Goal: Information Seeking & Learning: Learn about a topic

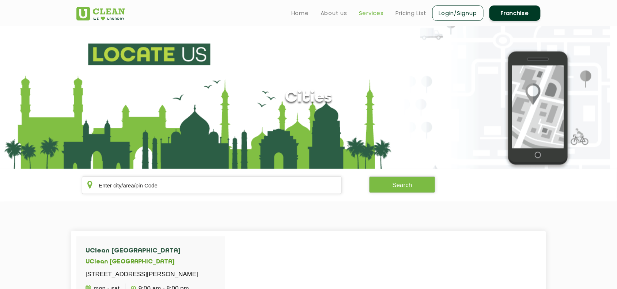
click at [370, 13] on link "Services" at bounding box center [371, 13] width 25 height 9
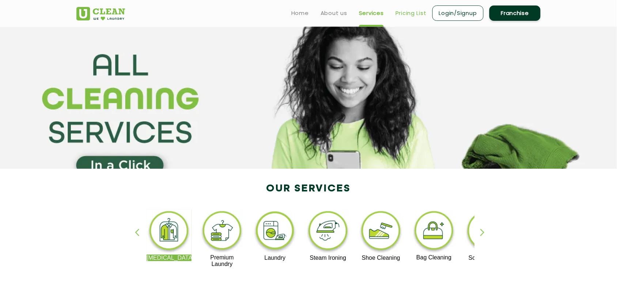
click at [418, 11] on link "Pricing List" at bounding box center [410, 13] width 31 height 9
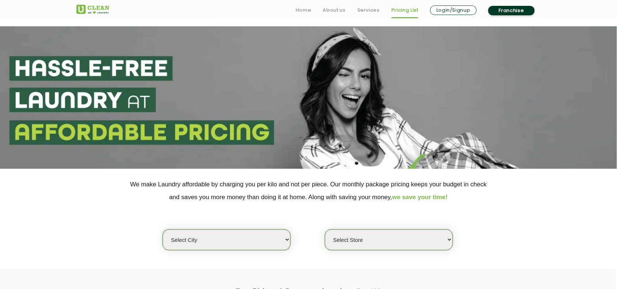
scroll to position [91, 0]
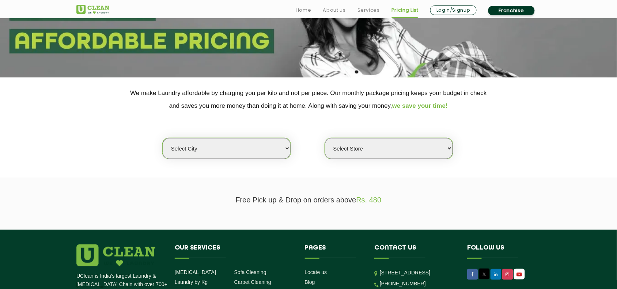
click at [220, 145] on select "Select city [GEOGRAPHIC_DATA] [GEOGRAPHIC_DATA] [GEOGRAPHIC_DATA] [GEOGRAPHIC_D…" at bounding box center [227, 148] width 128 height 21
select select "101"
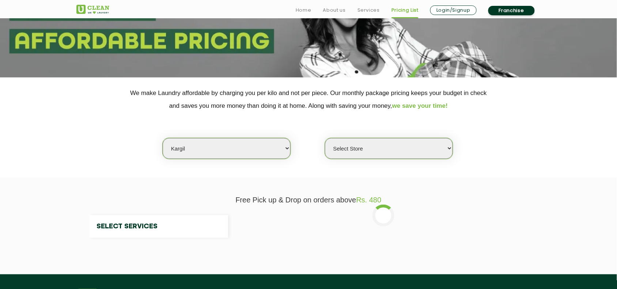
click at [187, 195] on section "Free Pick up & Drop on orders above Rs. 480 Select Services" at bounding box center [308, 226] width 617 height 97
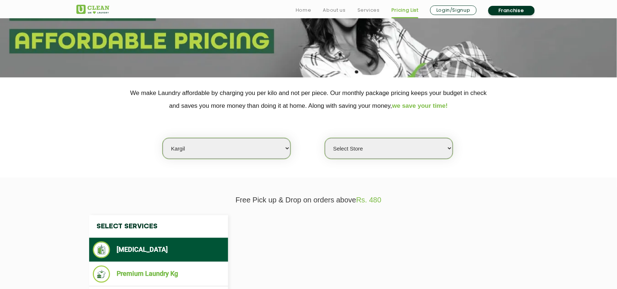
select select "0"
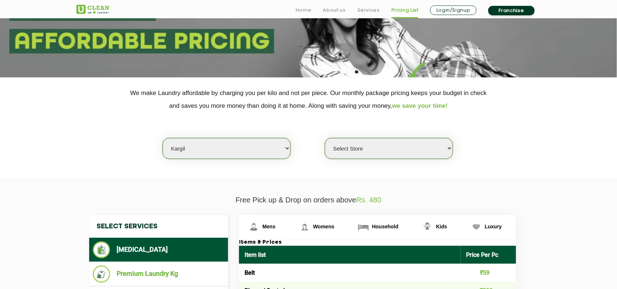
click at [196, 147] on select "Select city [GEOGRAPHIC_DATA] [GEOGRAPHIC_DATA] [GEOGRAPHIC_DATA] [GEOGRAPHIC_D…" at bounding box center [227, 148] width 128 height 21
drag, startPoint x: 91, startPoint y: 151, endPoint x: 99, endPoint y: 151, distance: 8.8
click at [90, 151] on div "Select city [GEOGRAPHIC_DATA] [GEOGRAPHIC_DATA] [GEOGRAPHIC_DATA] [GEOGRAPHIC_D…" at bounding box center [308, 135] width 475 height 47
click at [221, 151] on select "Select city [GEOGRAPHIC_DATA] [GEOGRAPHIC_DATA] [GEOGRAPHIC_DATA] [GEOGRAPHIC_D…" at bounding box center [227, 148] width 128 height 21
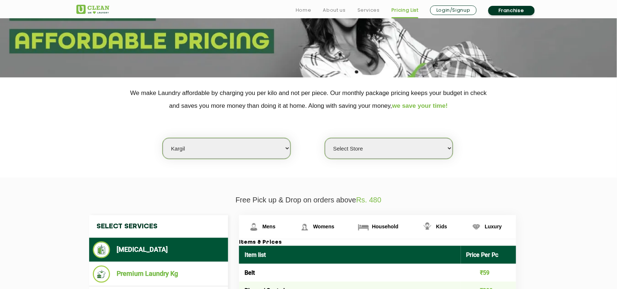
click at [194, 149] on select "Select city [GEOGRAPHIC_DATA] [GEOGRAPHIC_DATA] [GEOGRAPHIC_DATA] [GEOGRAPHIC_D…" at bounding box center [227, 148] width 128 height 21
select select "135"
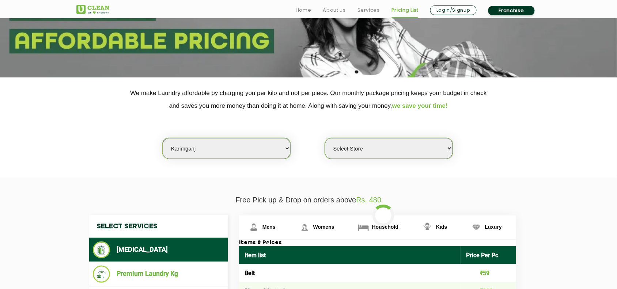
drag, startPoint x: 202, startPoint y: 192, endPoint x: 194, endPoint y: 163, distance: 30.1
select select "0"
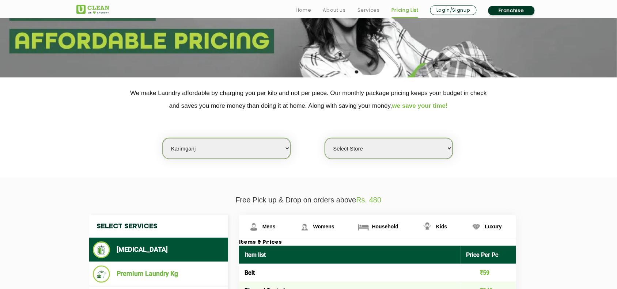
click at [193, 146] on select "Select city [GEOGRAPHIC_DATA] [GEOGRAPHIC_DATA] [GEOGRAPHIC_DATA] [GEOGRAPHIC_D…" at bounding box center [227, 148] width 128 height 21
click at [194, 149] on select "Select city [GEOGRAPHIC_DATA] [GEOGRAPHIC_DATA] [GEOGRAPHIC_DATA] [GEOGRAPHIC_D…" at bounding box center [227, 148] width 128 height 21
click at [200, 147] on select "Select city [GEOGRAPHIC_DATA] [GEOGRAPHIC_DATA] [GEOGRAPHIC_DATA] [GEOGRAPHIC_D…" at bounding box center [227, 148] width 128 height 21
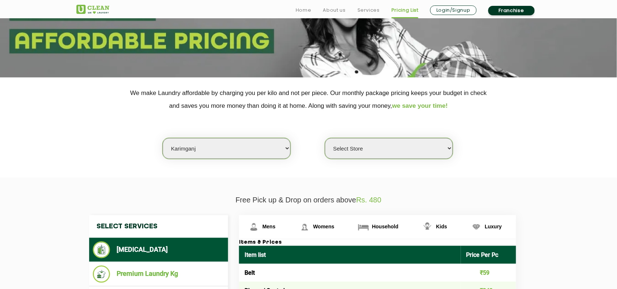
select select "79"
click at [163, 138] on select "Select city [GEOGRAPHIC_DATA] [GEOGRAPHIC_DATA] [GEOGRAPHIC_DATA] [GEOGRAPHIC_D…" at bounding box center [227, 148] width 128 height 21
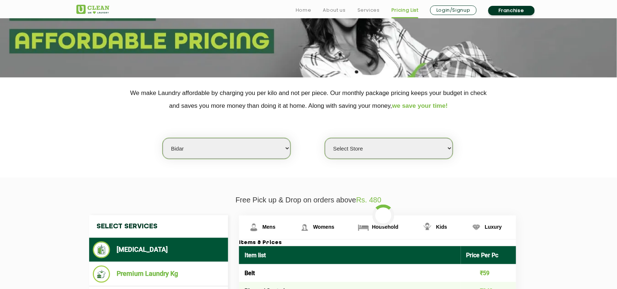
select select "0"
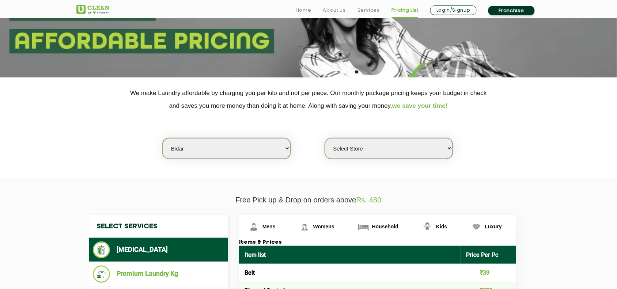
click at [359, 148] on select "Select Store" at bounding box center [389, 148] width 128 height 21
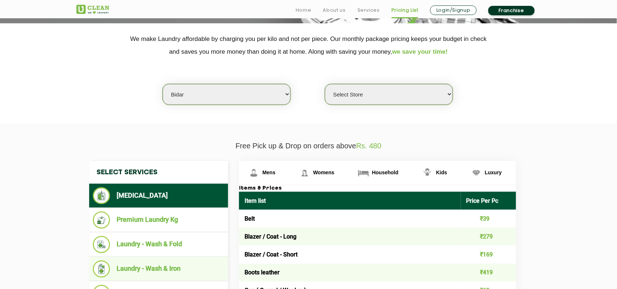
scroll to position [228, 0]
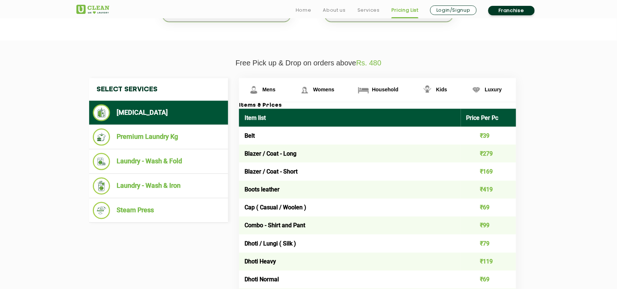
click at [152, 110] on li "[MEDICAL_DATA]" at bounding box center [159, 113] width 132 height 17
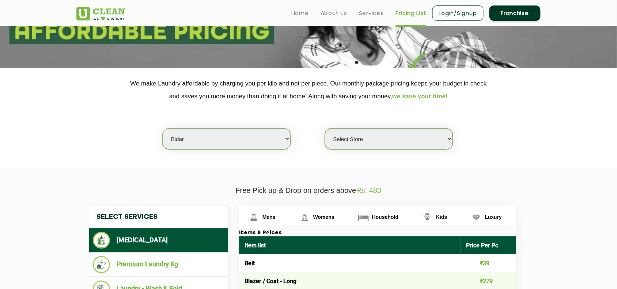
scroll to position [91, 0]
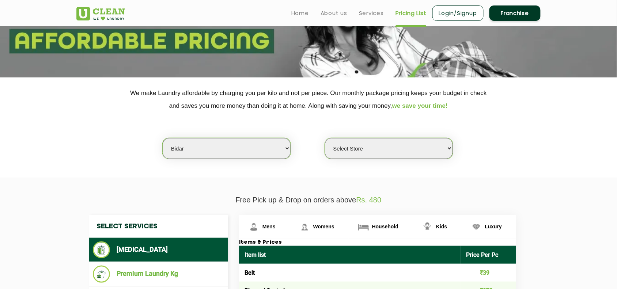
click at [356, 146] on select "Select Store" at bounding box center [389, 148] width 128 height 21
click at [205, 171] on section "We make Laundry affordable by charging you per kilo and not per piece. Our mont…" at bounding box center [308, 127] width 617 height 100
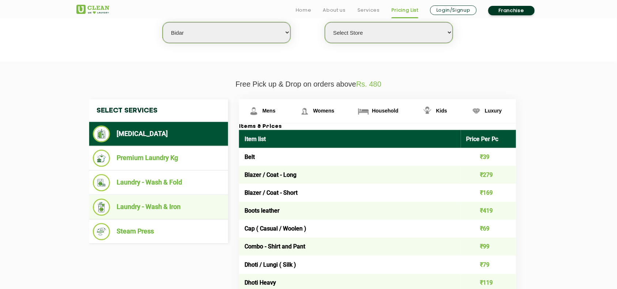
scroll to position [228, 0]
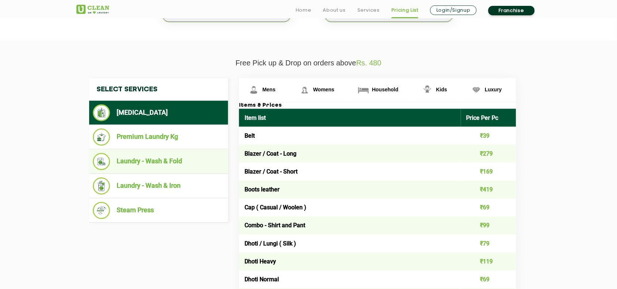
click at [184, 167] on li "Laundry - Wash & Fold" at bounding box center [159, 161] width 132 height 17
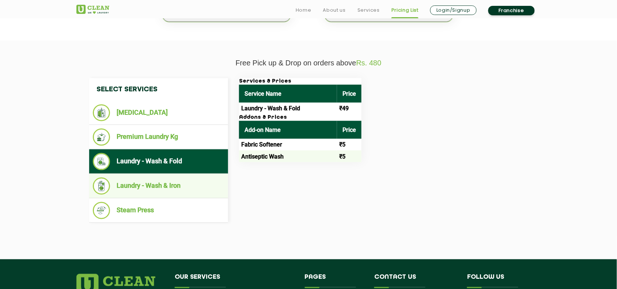
click at [163, 181] on li "Laundry - Wash & Iron" at bounding box center [159, 186] width 132 height 17
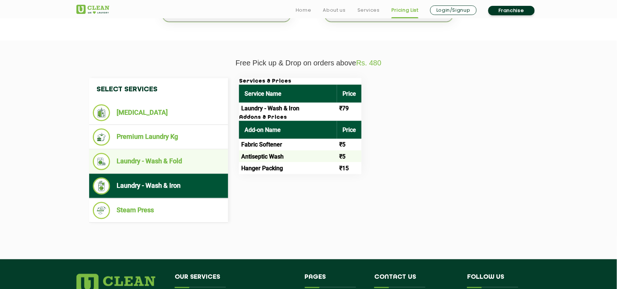
click at [175, 158] on li "Laundry - Wash & Fold" at bounding box center [159, 161] width 132 height 17
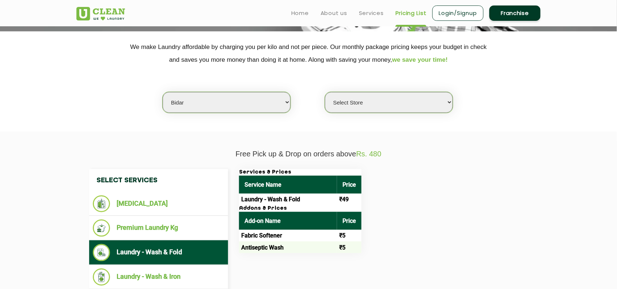
scroll to position [137, 0]
